Goal: Check status: Check status

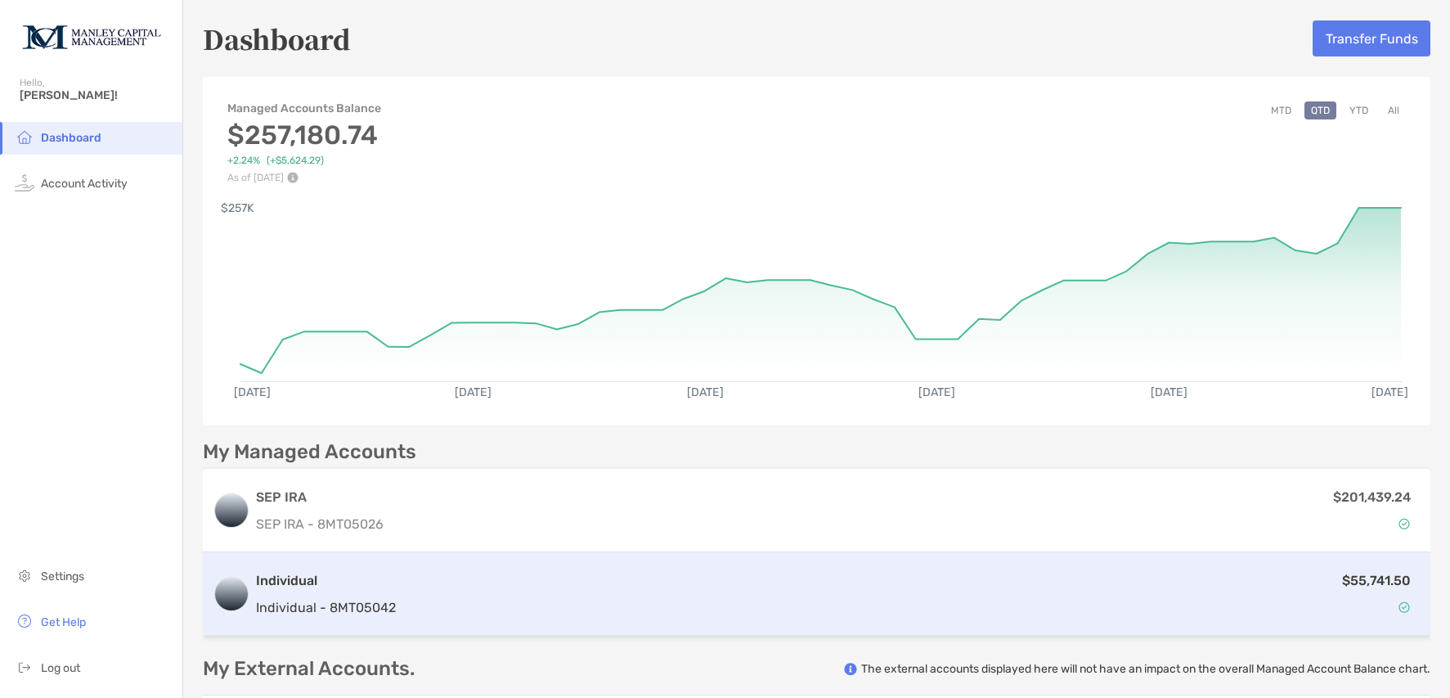
drag, startPoint x: 352, startPoint y: 613, endPoint x: 361, endPoint y: 614, distance: 9.0
click at [354, 613] on p "Individual - 8MT05042" at bounding box center [326, 607] width 140 height 20
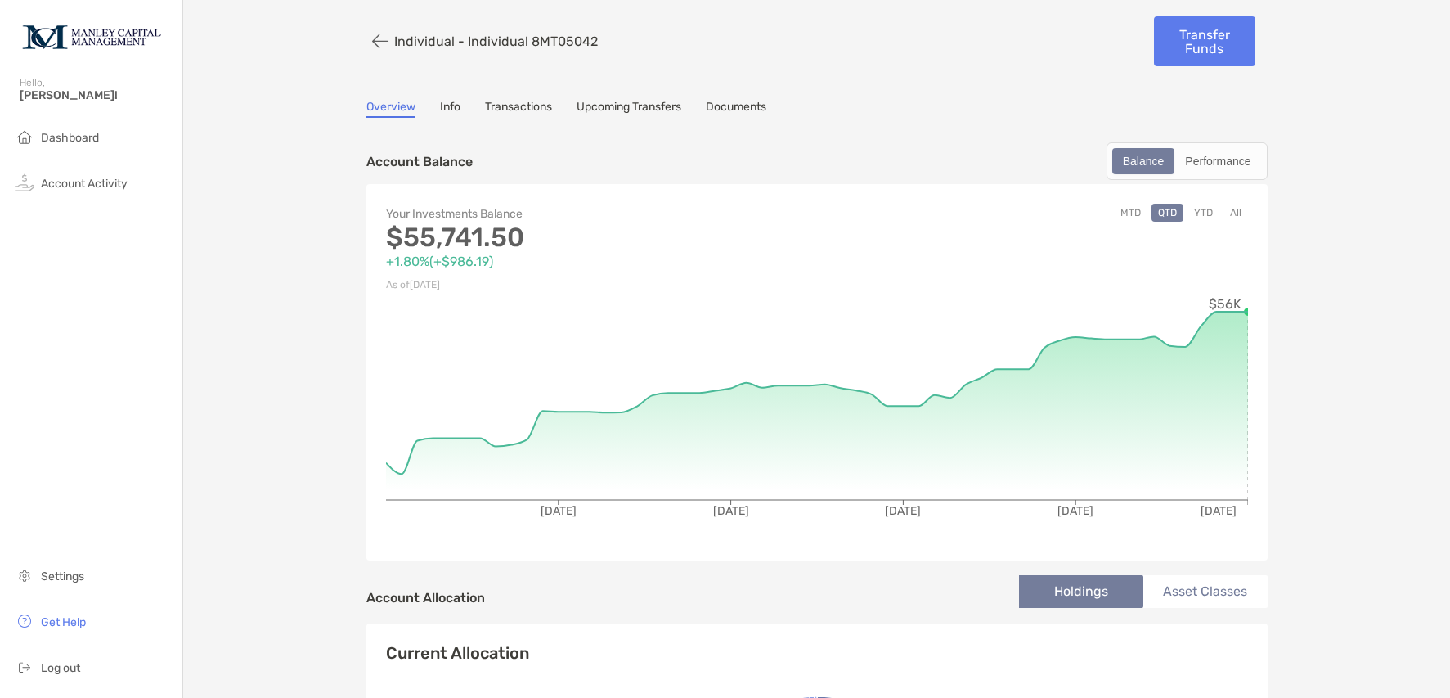
click at [1201, 214] on button "YTD" at bounding box center [1203, 213] width 32 height 18
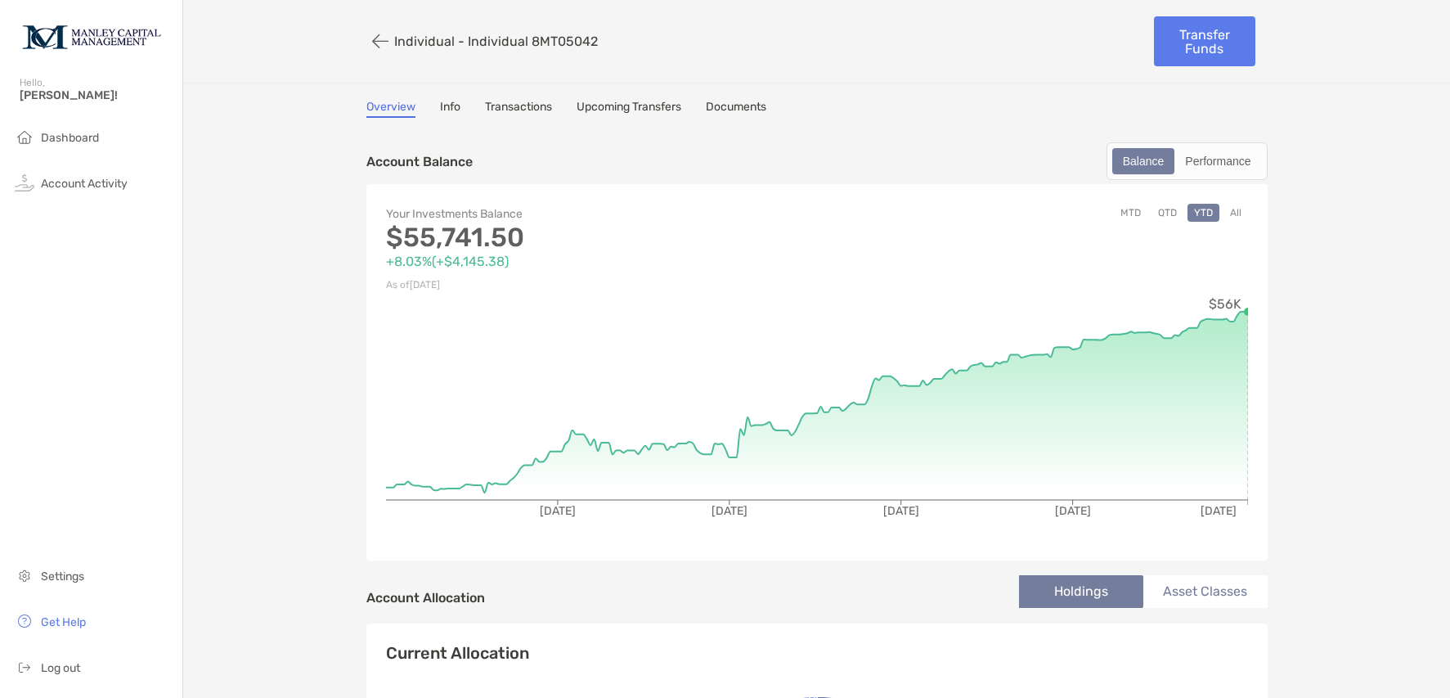
click at [1231, 218] on button "All" at bounding box center [1235, 213] width 25 height 18
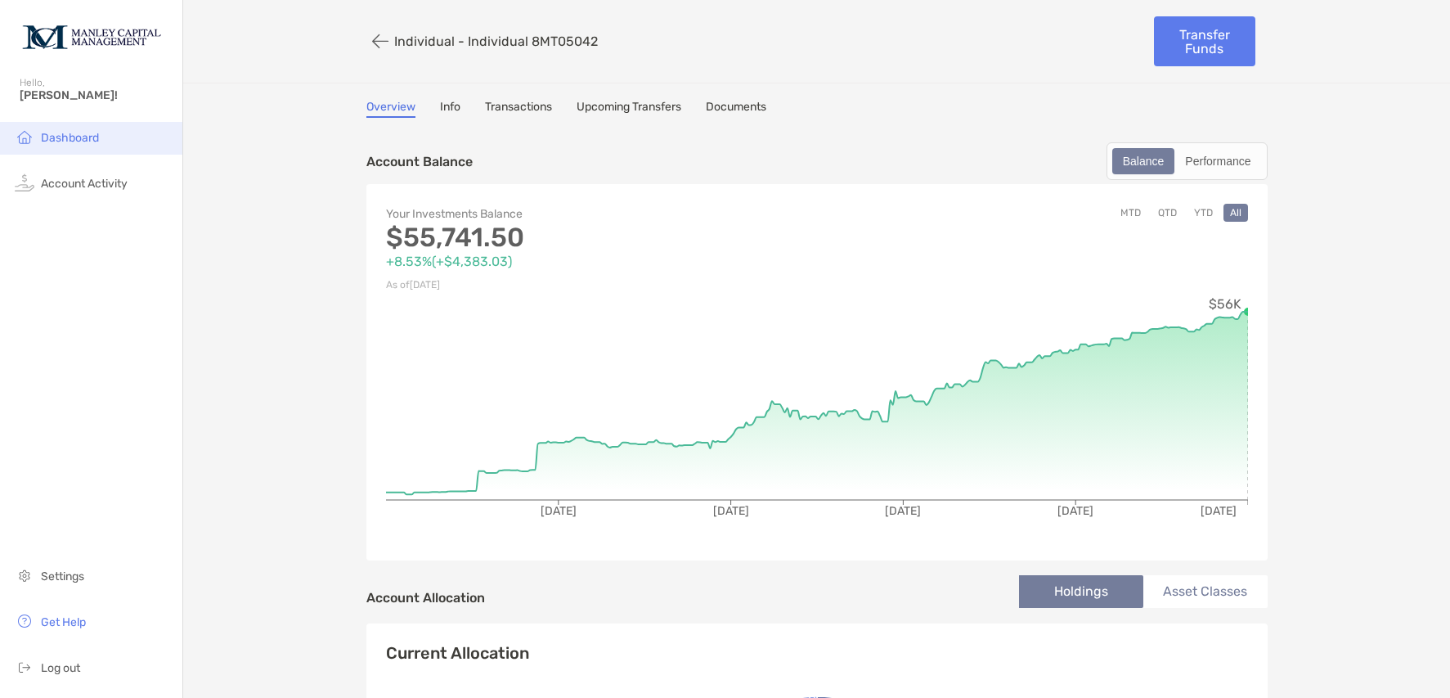
click at [96, 141] on span "Dashboard" at bounding box center [70, 138] width 58 height 14
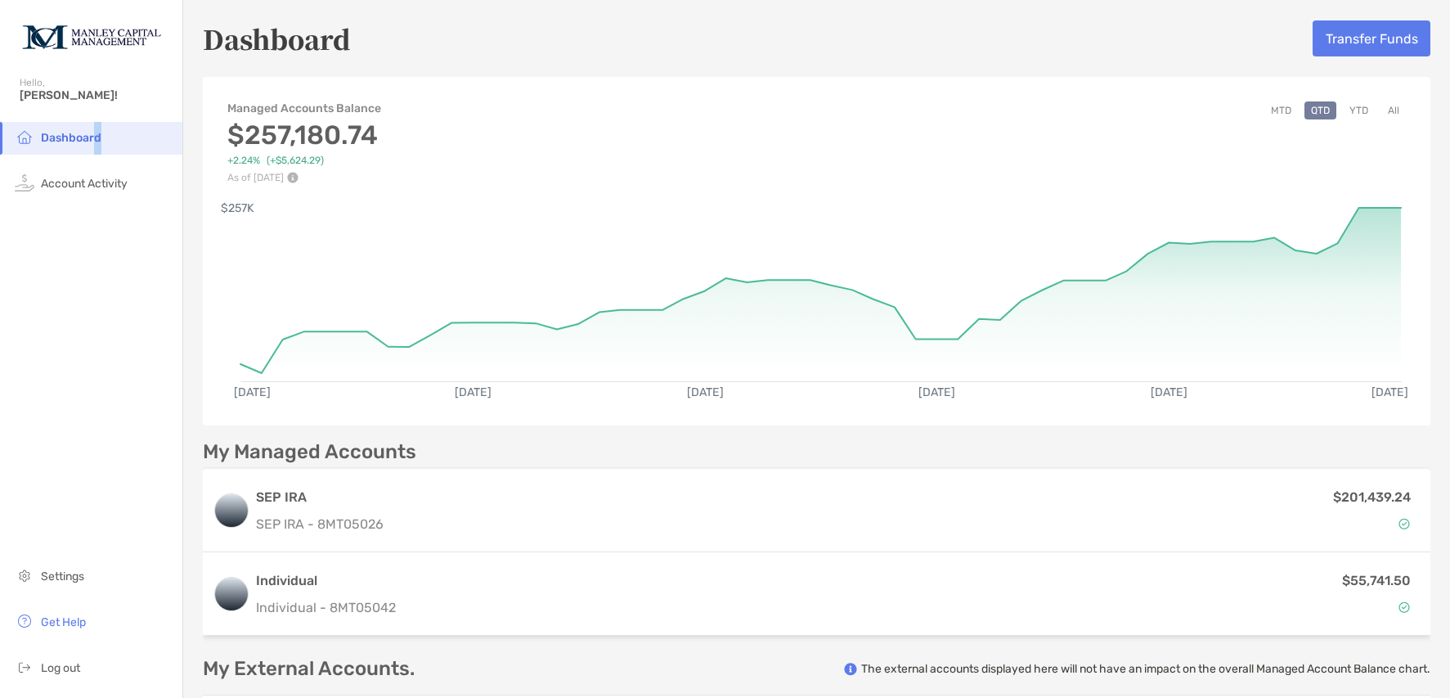
click at [1381, 112] on button "All" at bounding box center [1393, 110] width 25 height 18
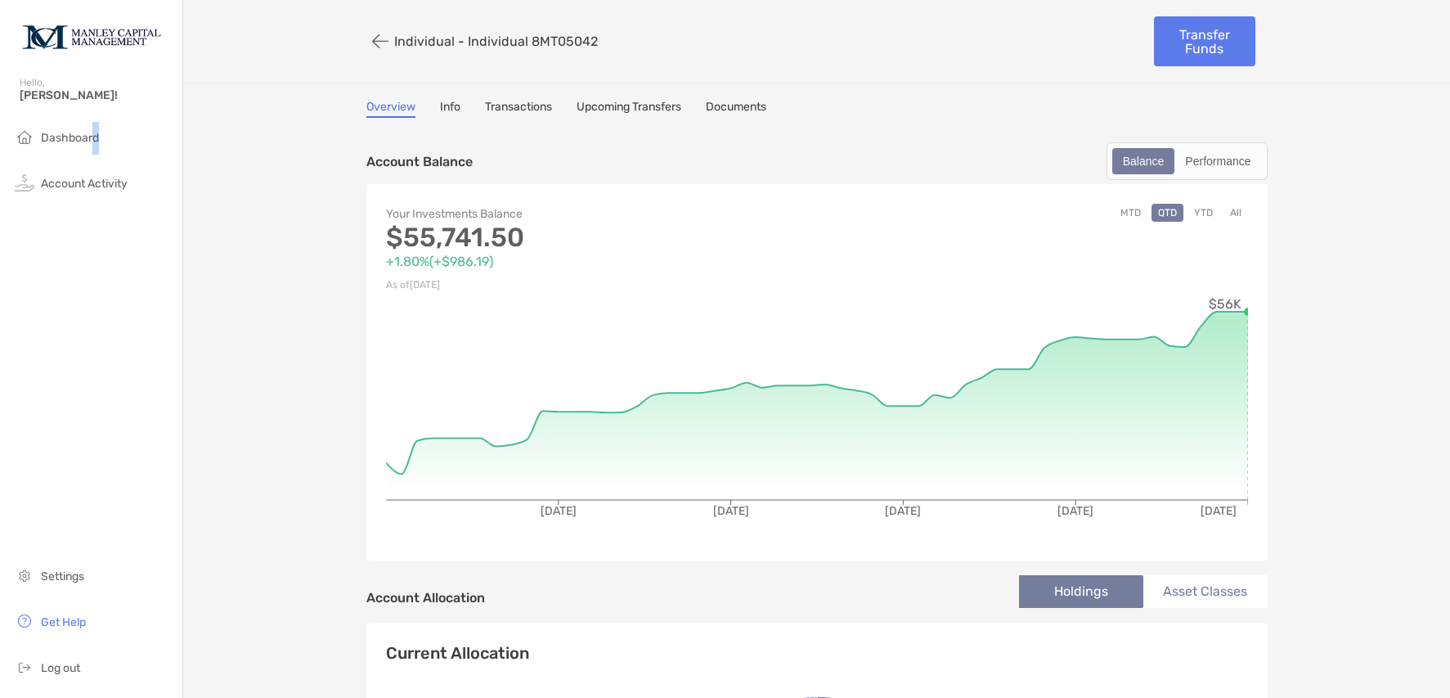
click at [1231, 214] on button "All" at bounding box center [1235, 213] width 25 height 18
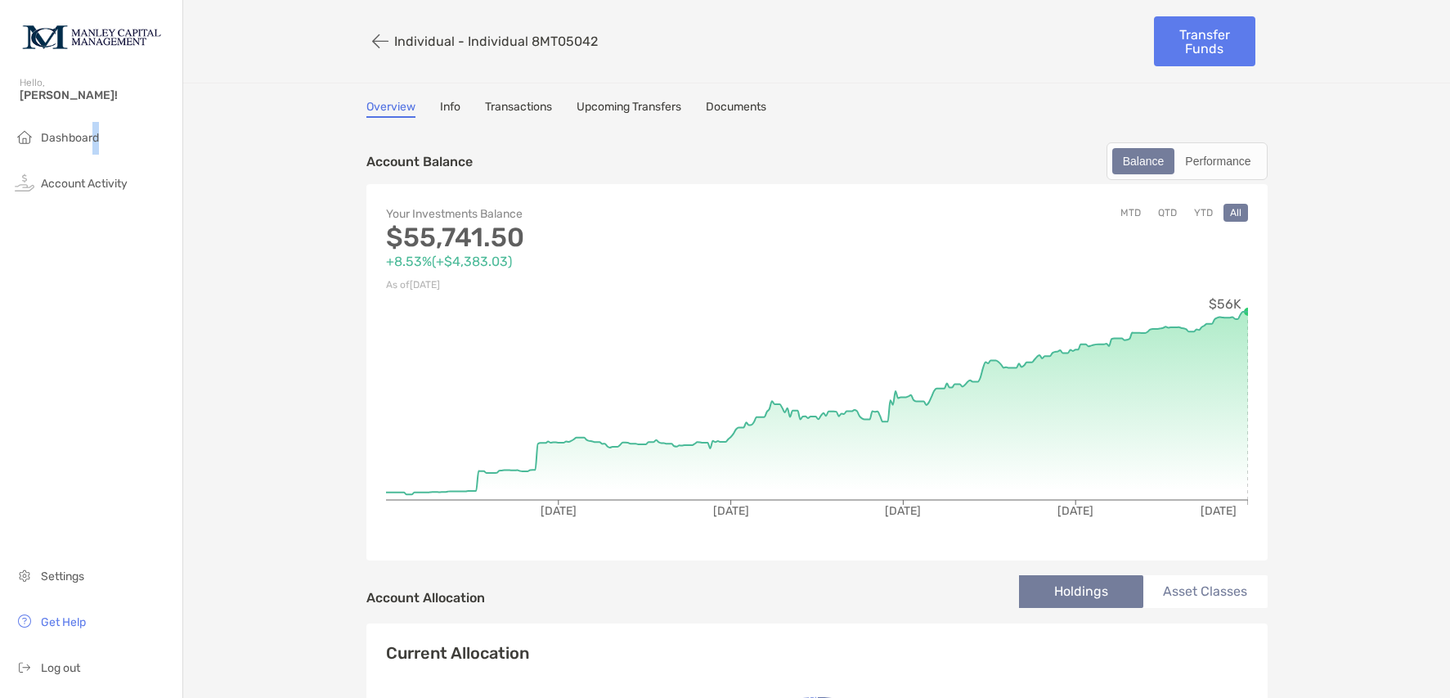
click at [1200, 213] on button "YTD" at bounding box center [1203, 213] width 32 height 18
click at [1120, 213] on button "MTD" at bounding box center [1131, 213] width 34 height 18
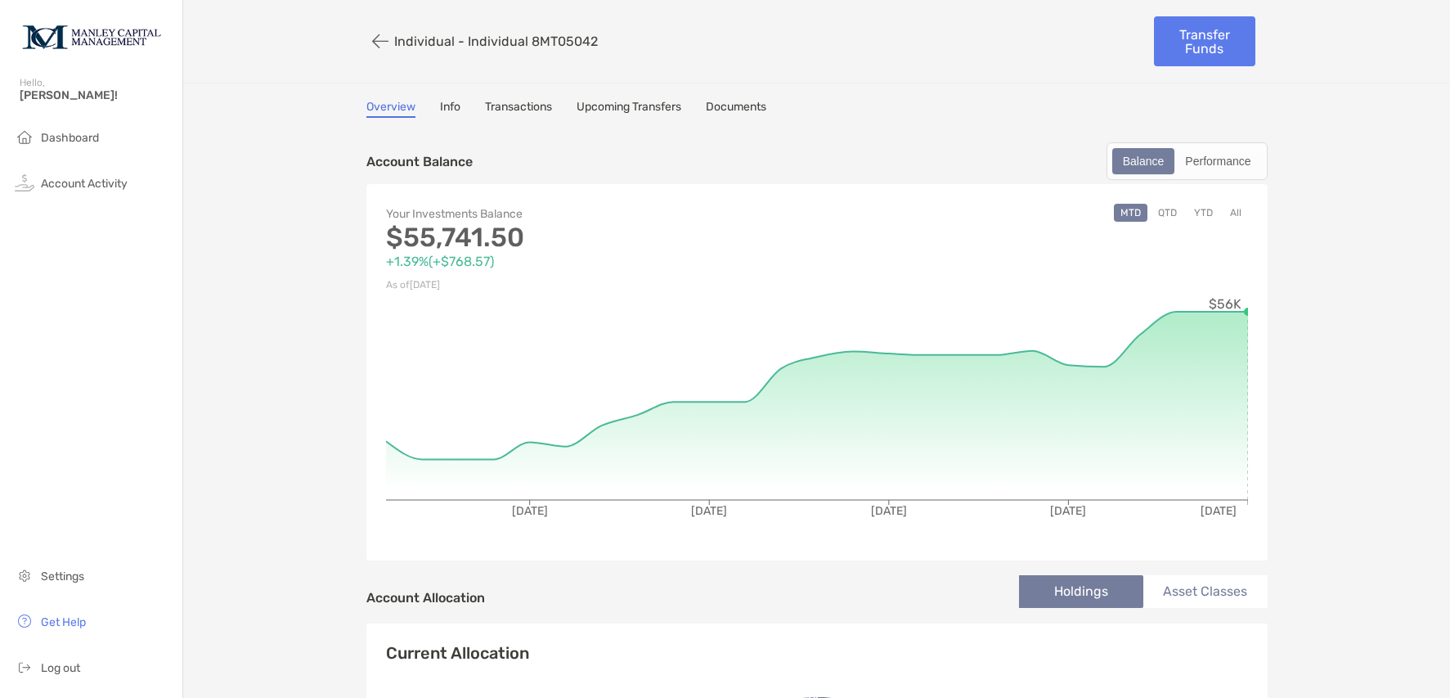
drag, startPoint x: 222, startPoint y: 83, endPoint x: 250, endPoint y: 87, distance: 28.0
